Goal: Task Accomplishment & Management: Manage account settings

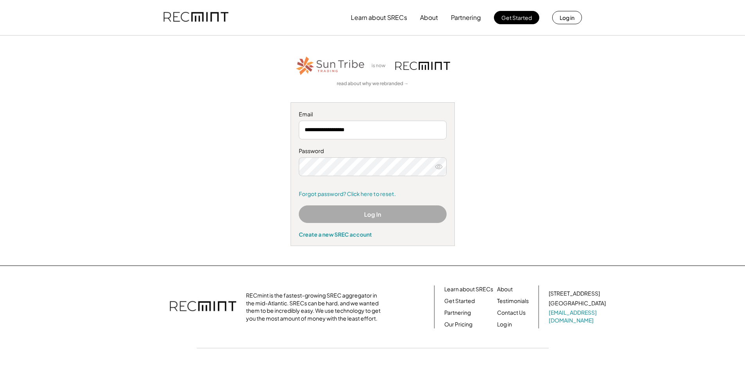
click at [390, 214] on button "Log In" at bounding box center [373, 215] width 148 height 18
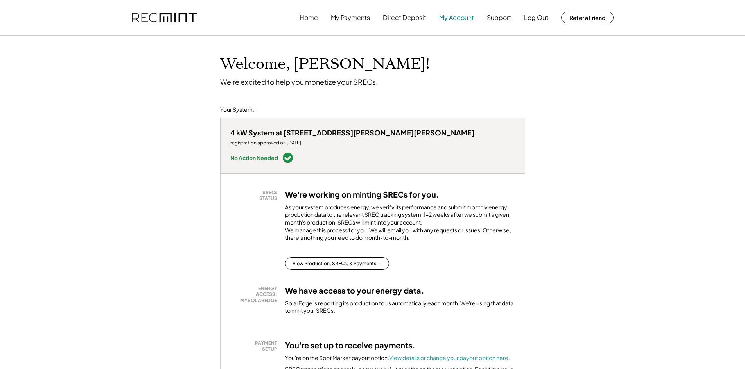
click at [456, 17] on button "My Account" at bounding box center [456, 18] width 35 height 16
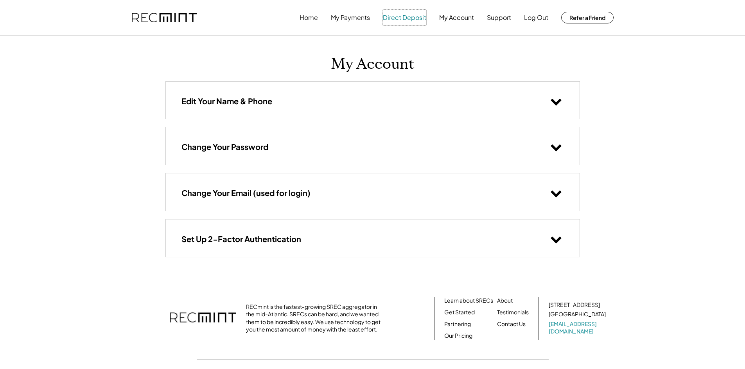
click at [410, 21] on button "Direct Deposit" at bounding box center [404, 18] width 43 height 16
